Goal: Check status: Check status

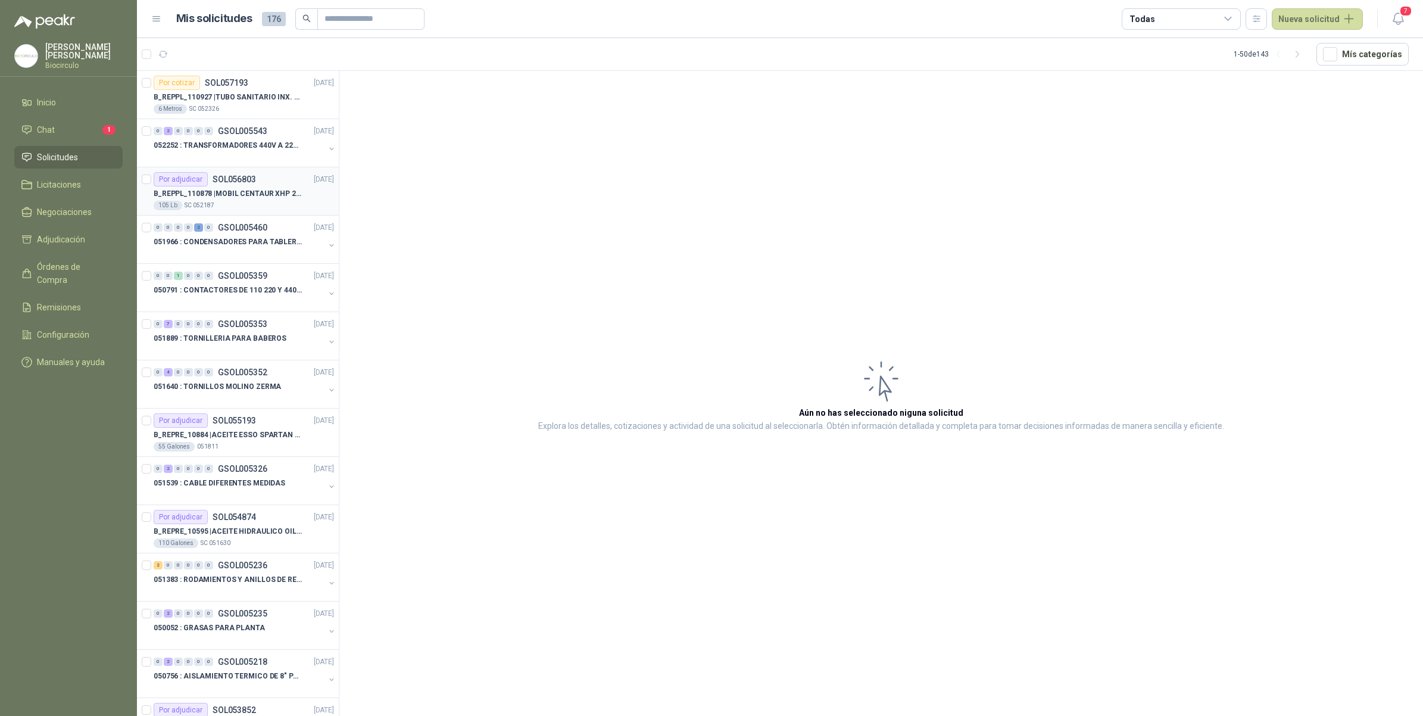
click at [240, 189] on p "B_REPPL_110878 | MOBIL CENTAUR XHP 222" at bounding box center [228, 193] width 148 height 11
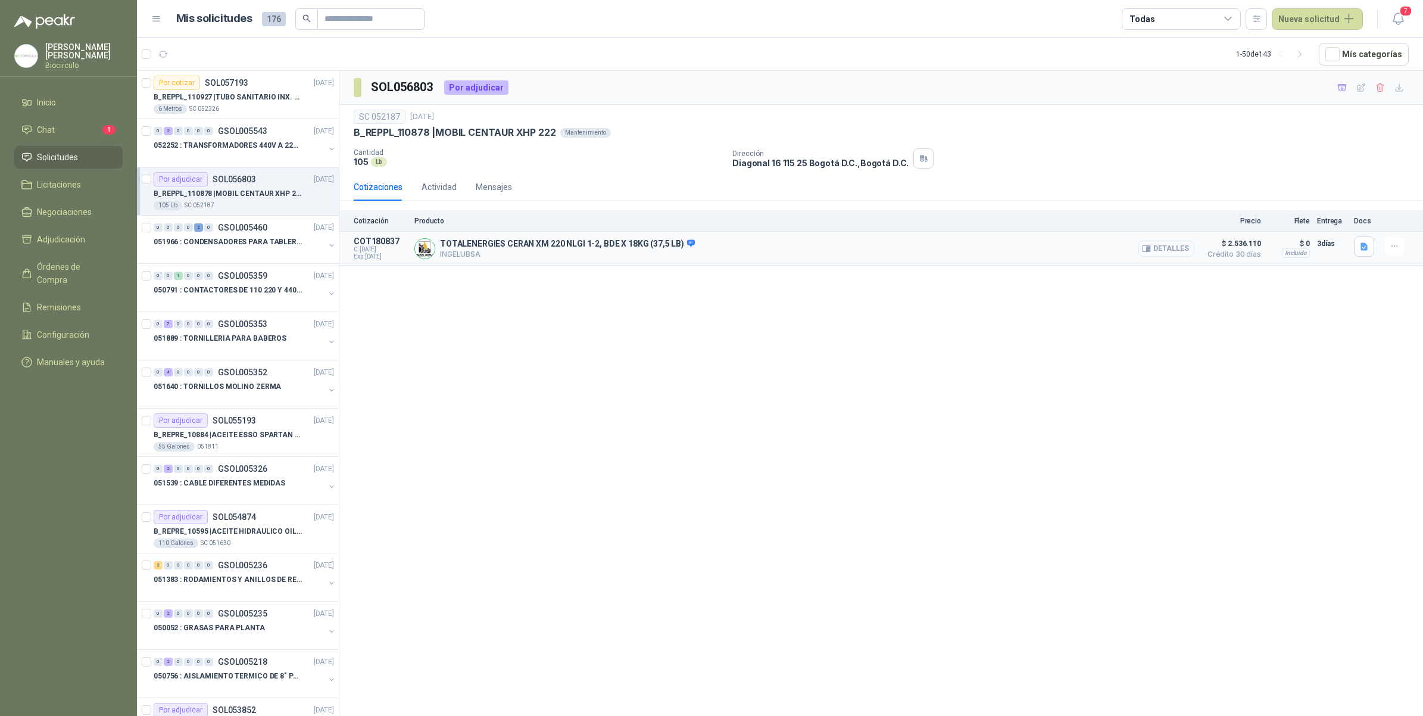
click at [1170, 247] on button "Detalles" at bounding box center [1166, 249] width 56 height 16
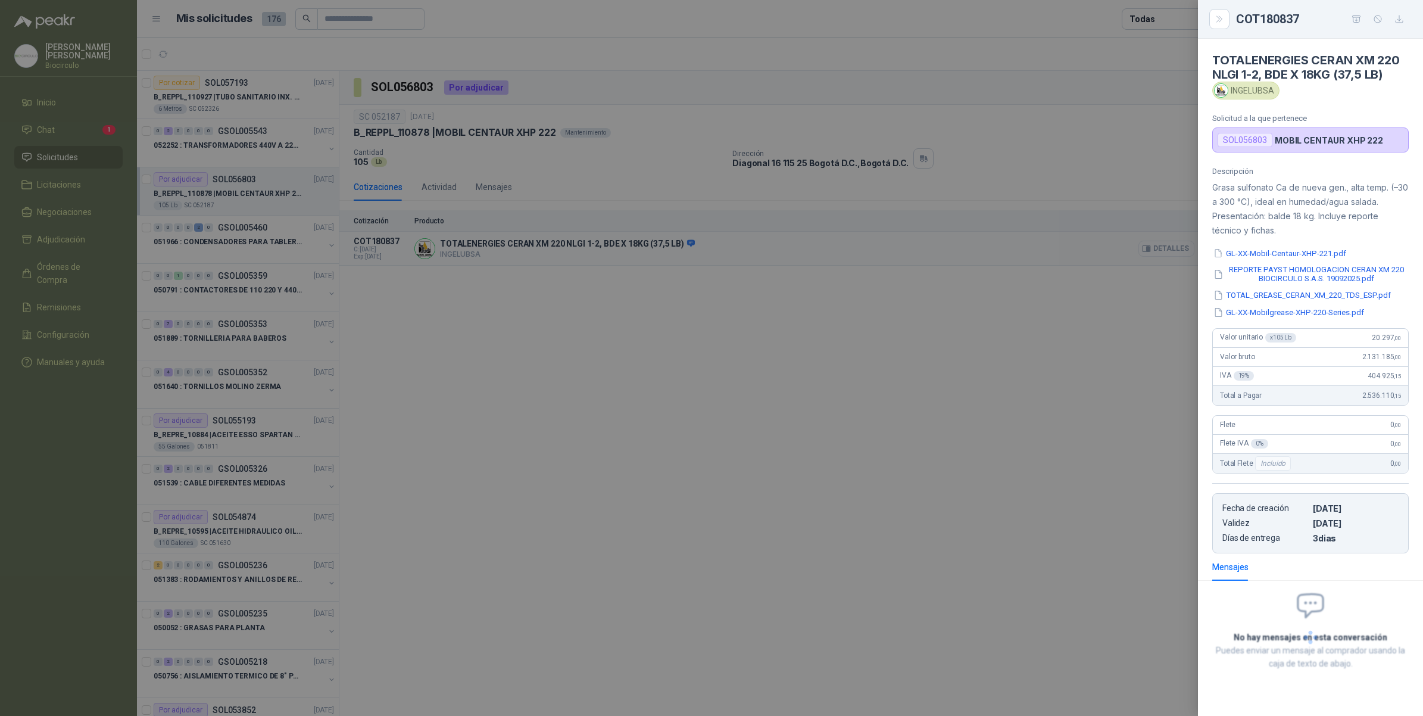
scroll to position [48, 0]
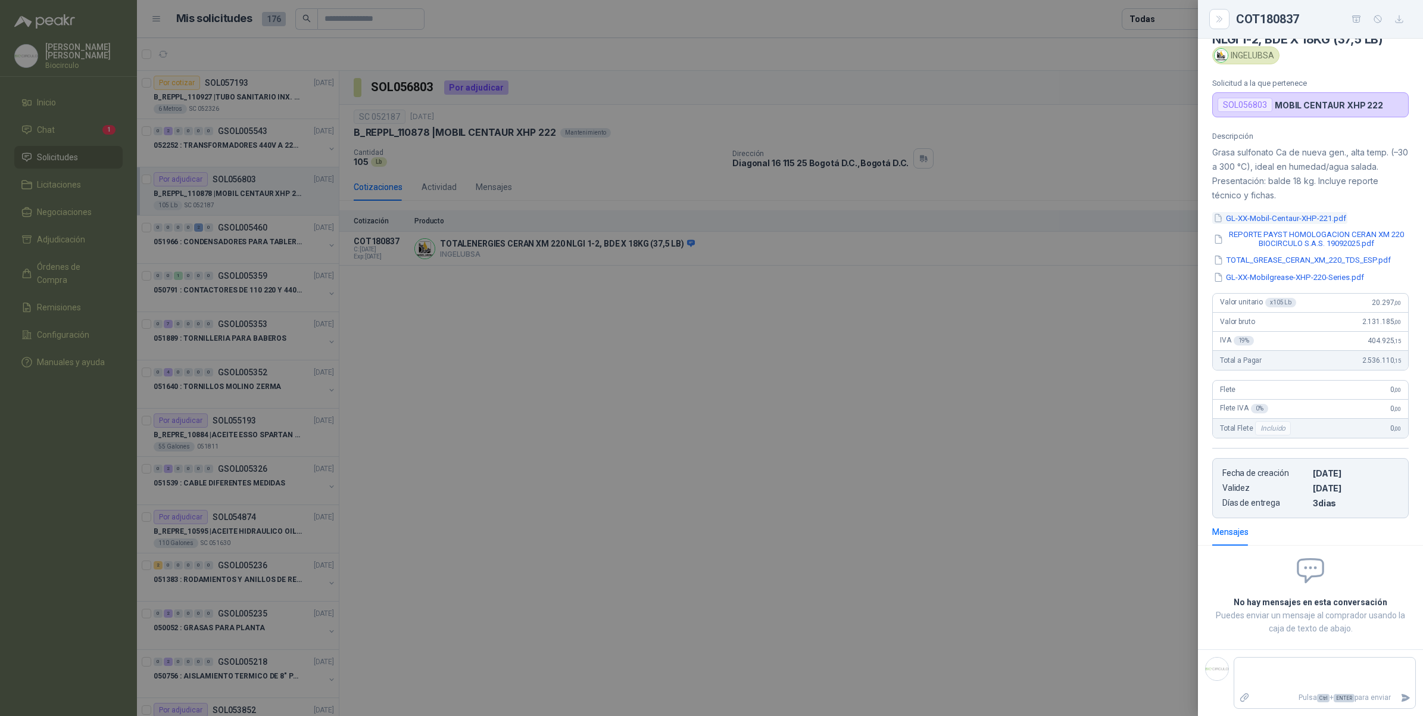
click at [1255, 220] on button "GL-XX-Mobil-Centaur-XHP-221.pdf" at bounding box center [1279, 218] width 135 height 13
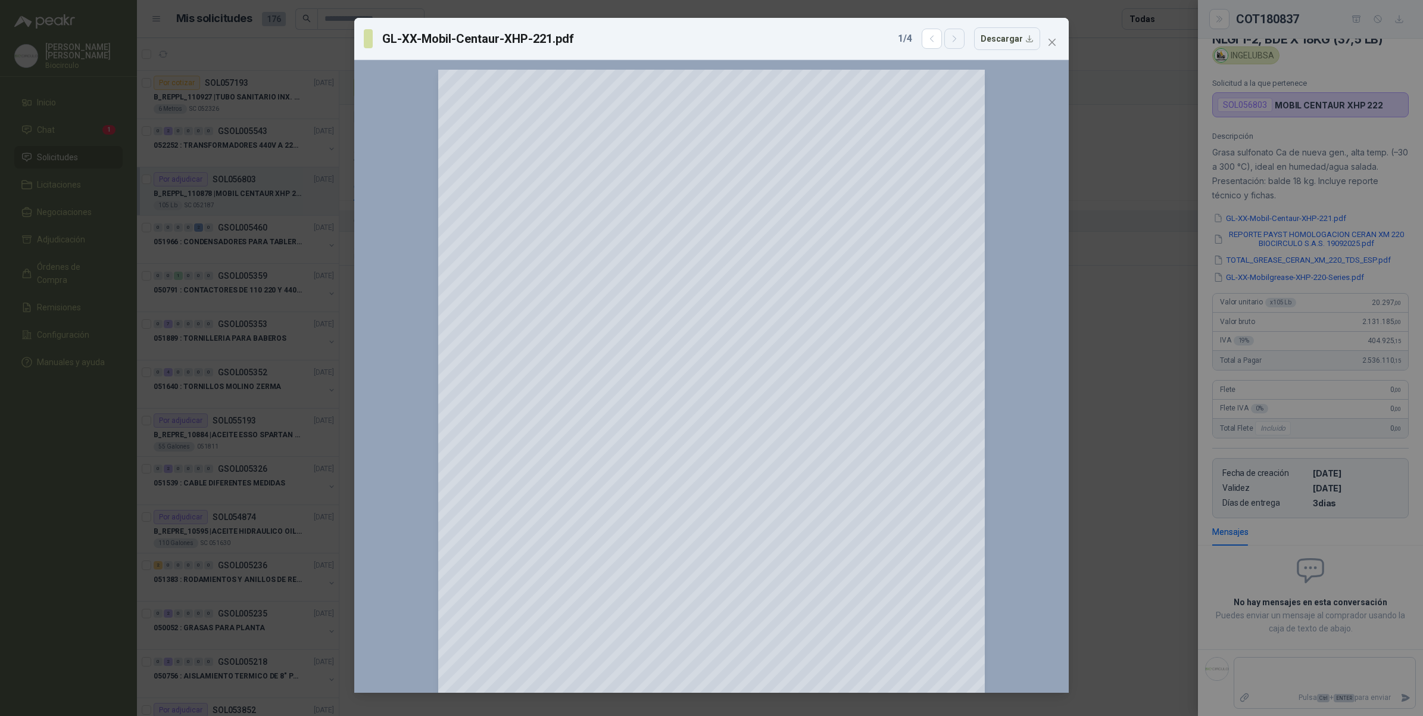
click at [963, 43] on button "button" at bounding box center [954, 39] width 20 height 20
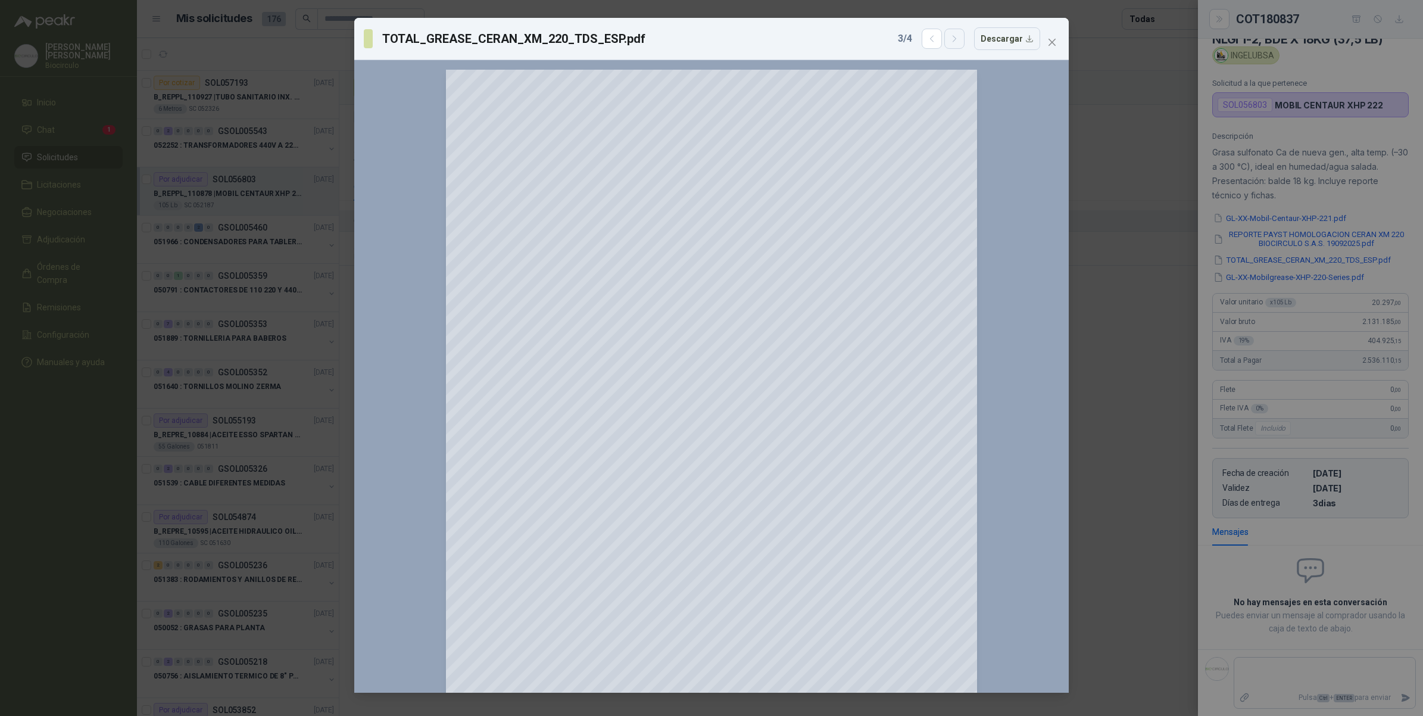
click at [963, 43] on button "button" at bounding box center [954, 39] width 20 height 20
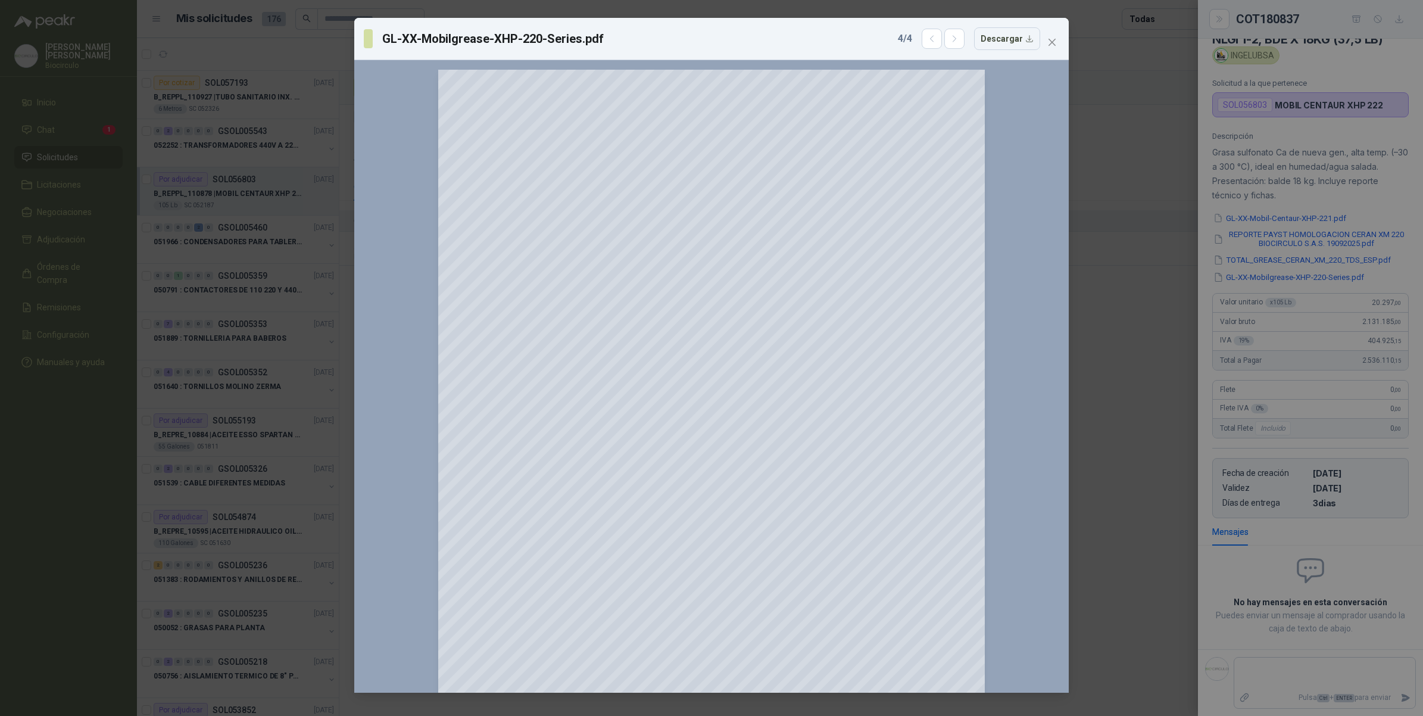
click at [1104, 106] on div "GL-XX-Mobilgrease-XHP-220-Series.pdf 4 / 4 Descargar 150 %" at bounding box center [711, 358] width 1423 height 716
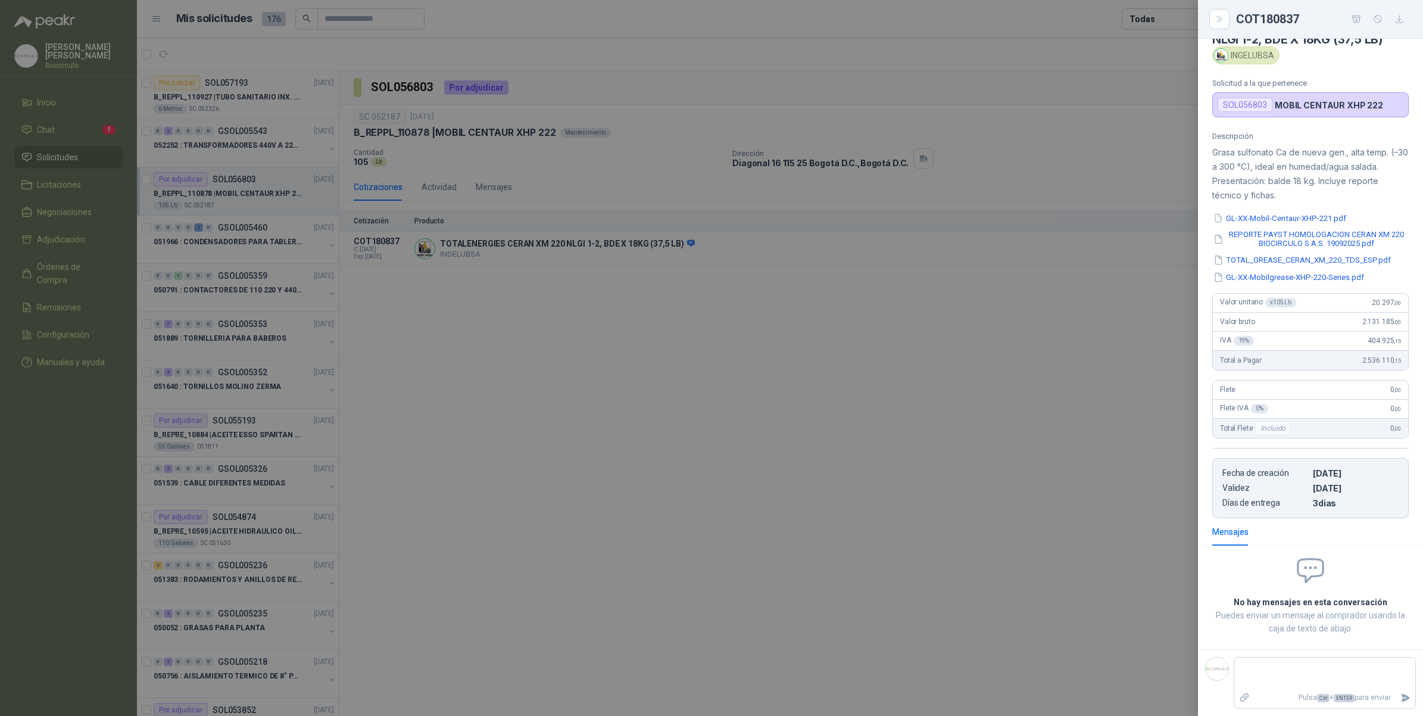
click at [832, 266] on div at bounding box center [711, 358] width 1423 height 716
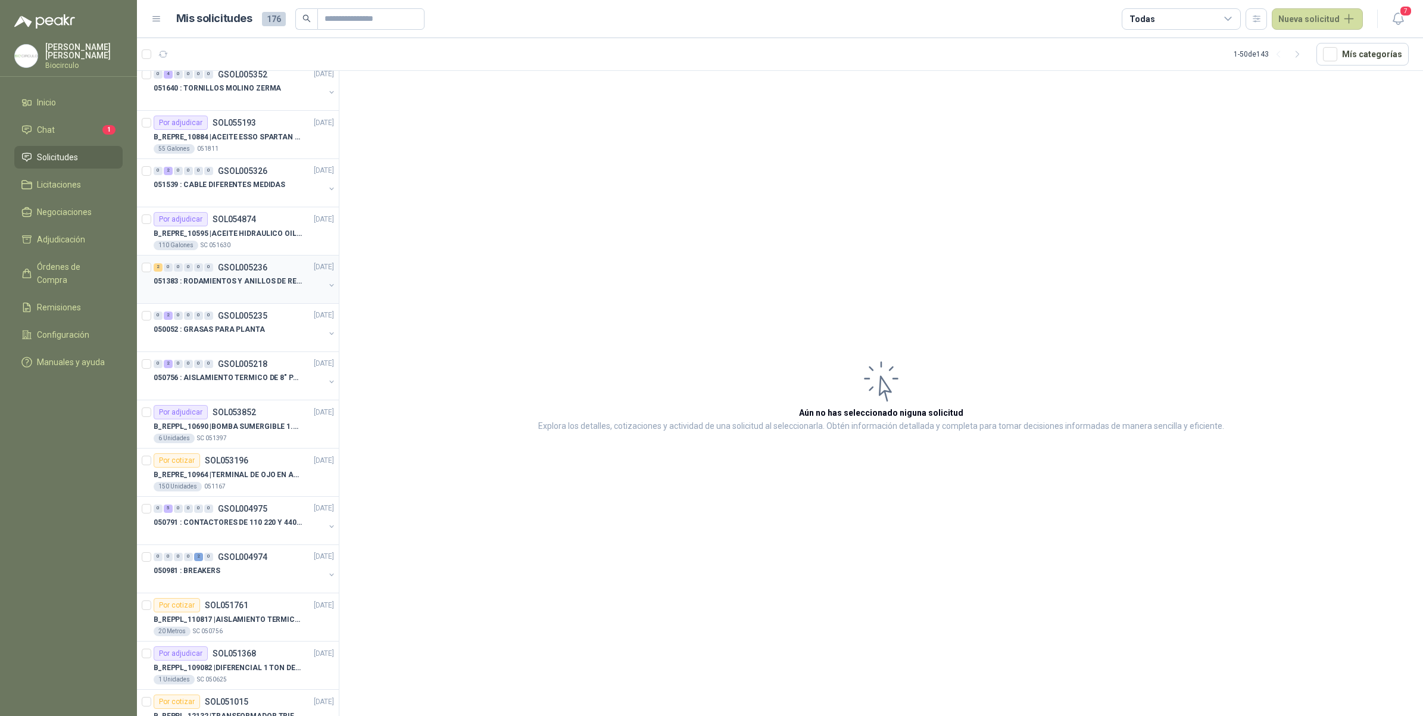
scroll to position [372, 0]
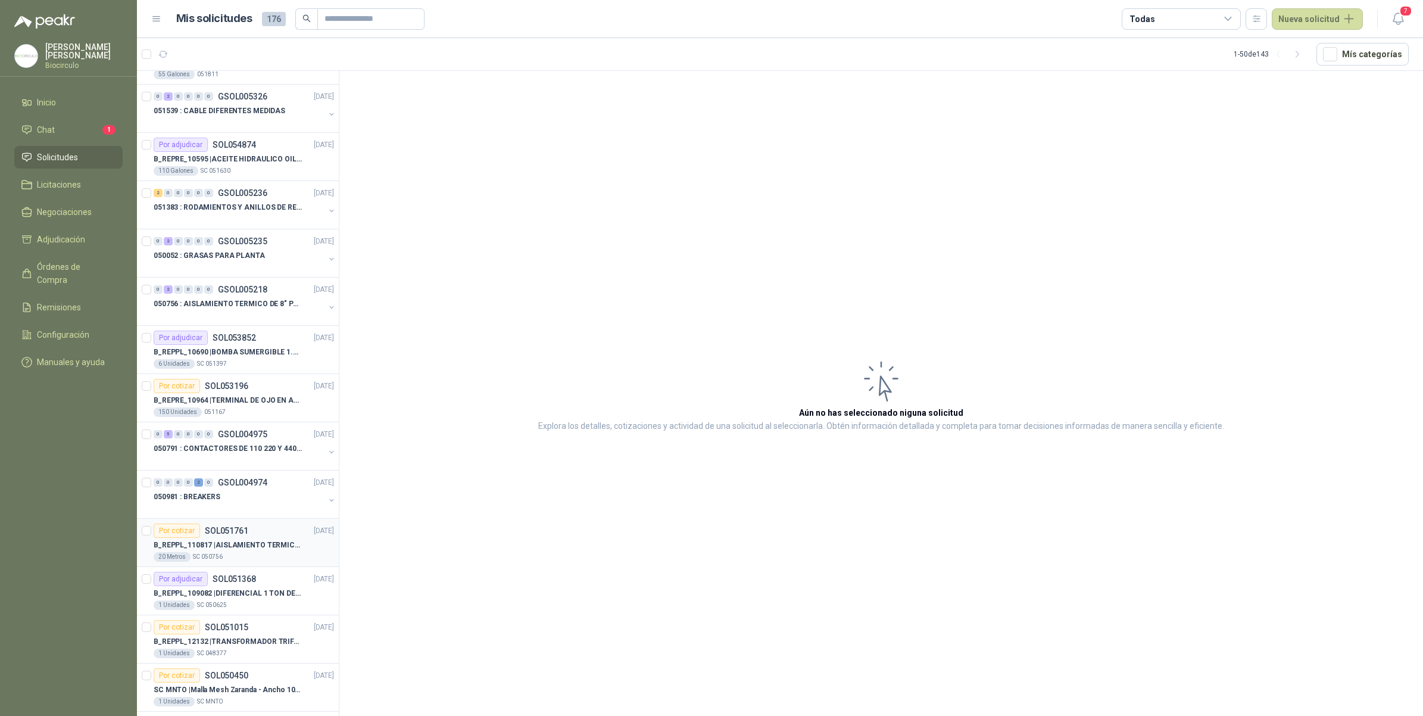
click at [238, 552] on div "B_REPPL_110817 | AISLAMIENTO TERMICO PARA TUBERIA DE 8"" at bounding box center [244, 545] width 180 height 14
